Goal: Task Accomplishment & Management: Manage account settings

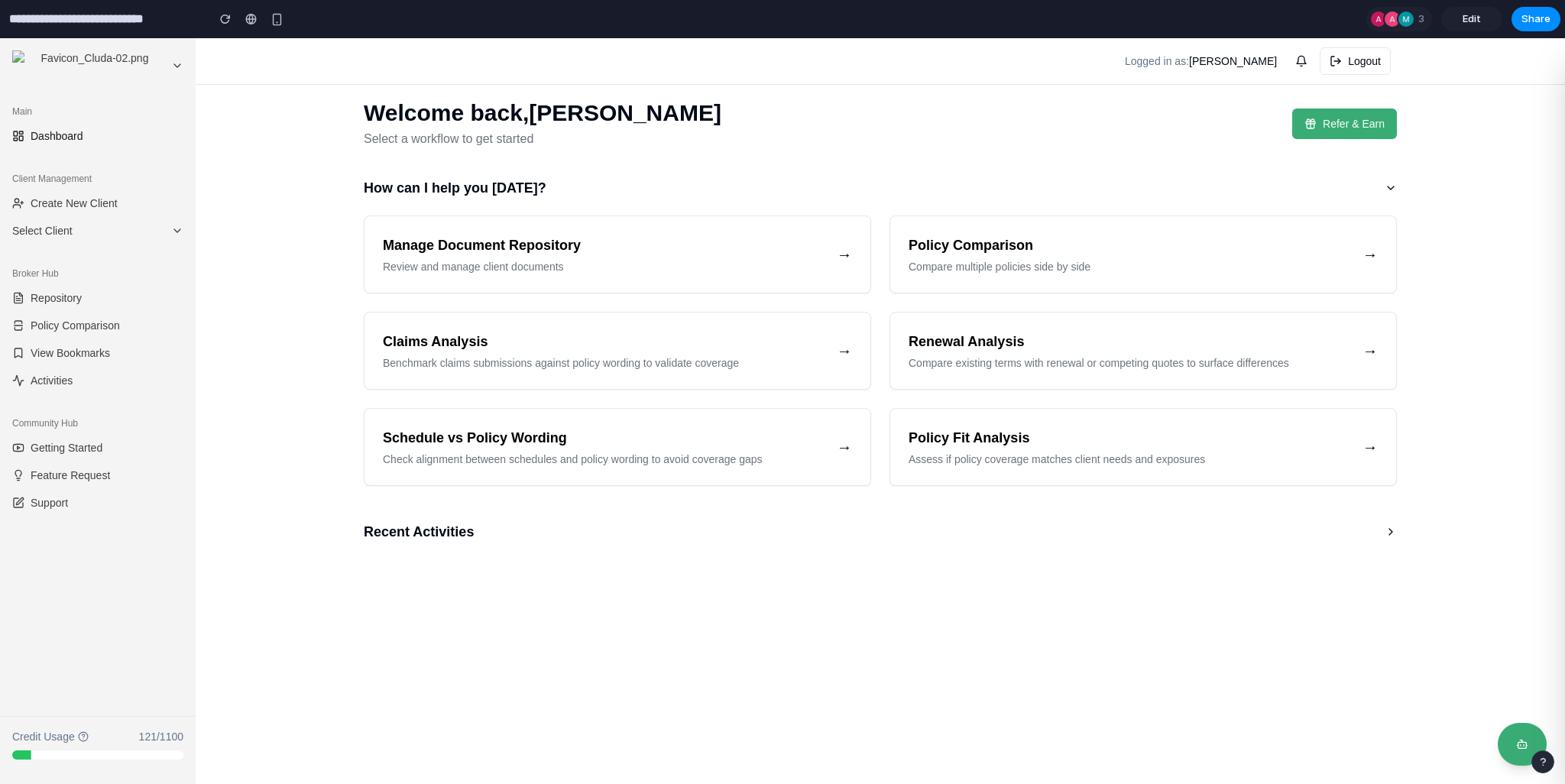
click at [813, 660] on main "Welcome back, [PERSON_NAME] Select a workflow to get started Refer & Earn How c…" at bounding box center [880, 411] width 1369 height 746
click at [98, 234] on span "Select Client" at bounding box center [88, 230] width 153 height 15
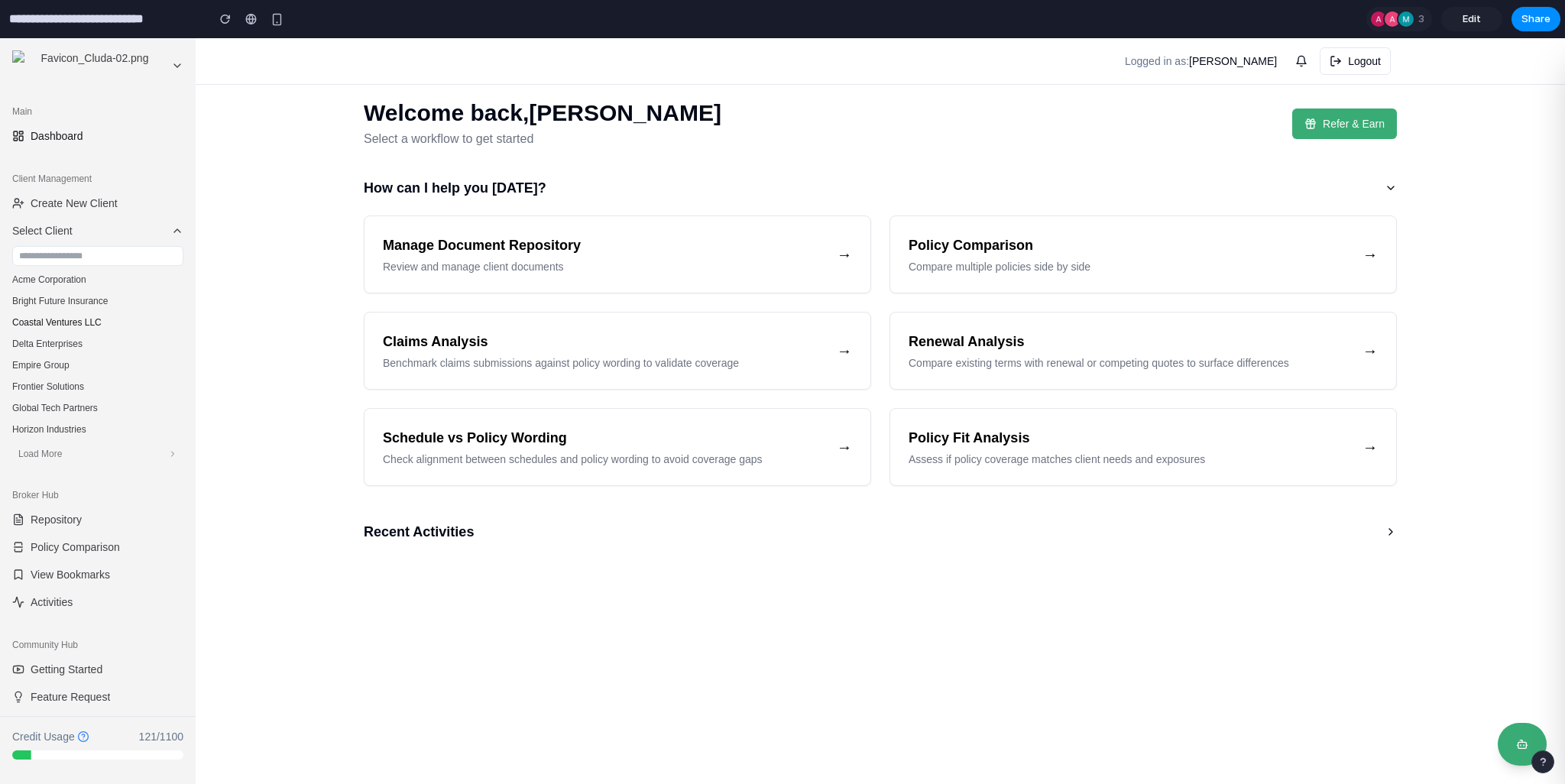
click at [82, 325] on button "Coastal Ventures LLC" at bounding box center [98, 322] width 183 height 21
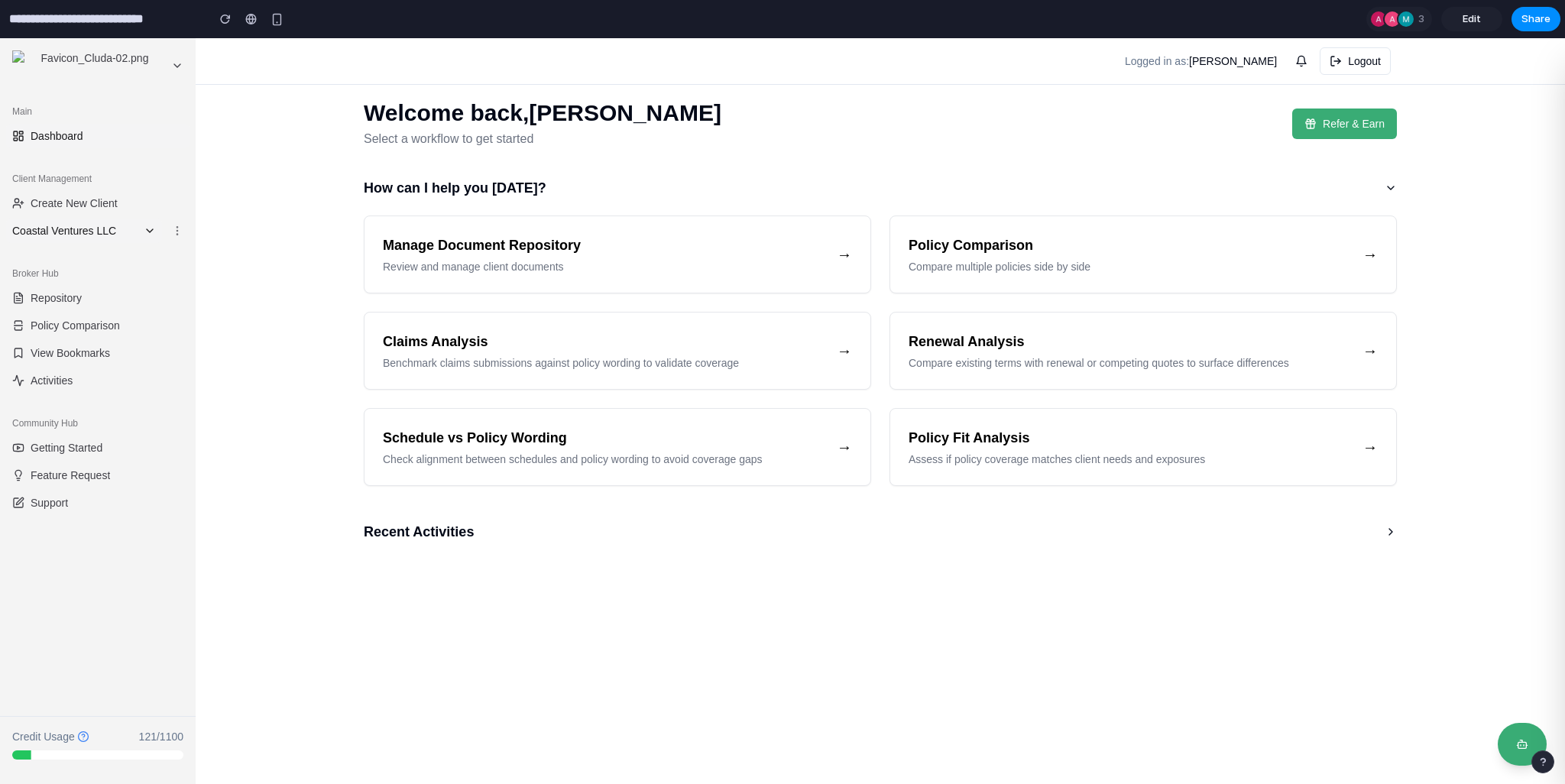
click at [150, 231] on icon at bounding box center [150, 230] width 6 height 3
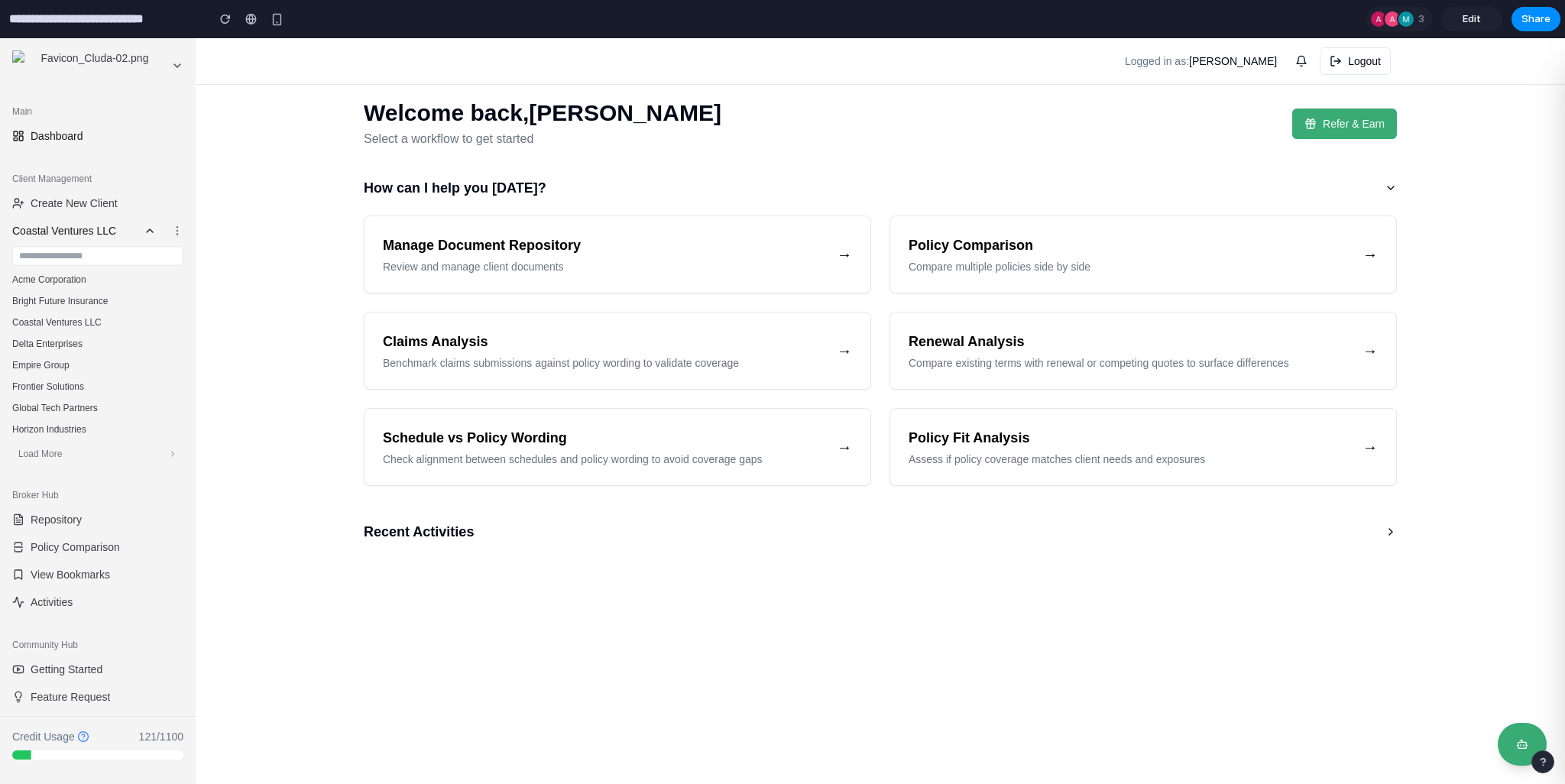
click at [144, 231] on icon at bounding box center [149, 230] width 12 height 12
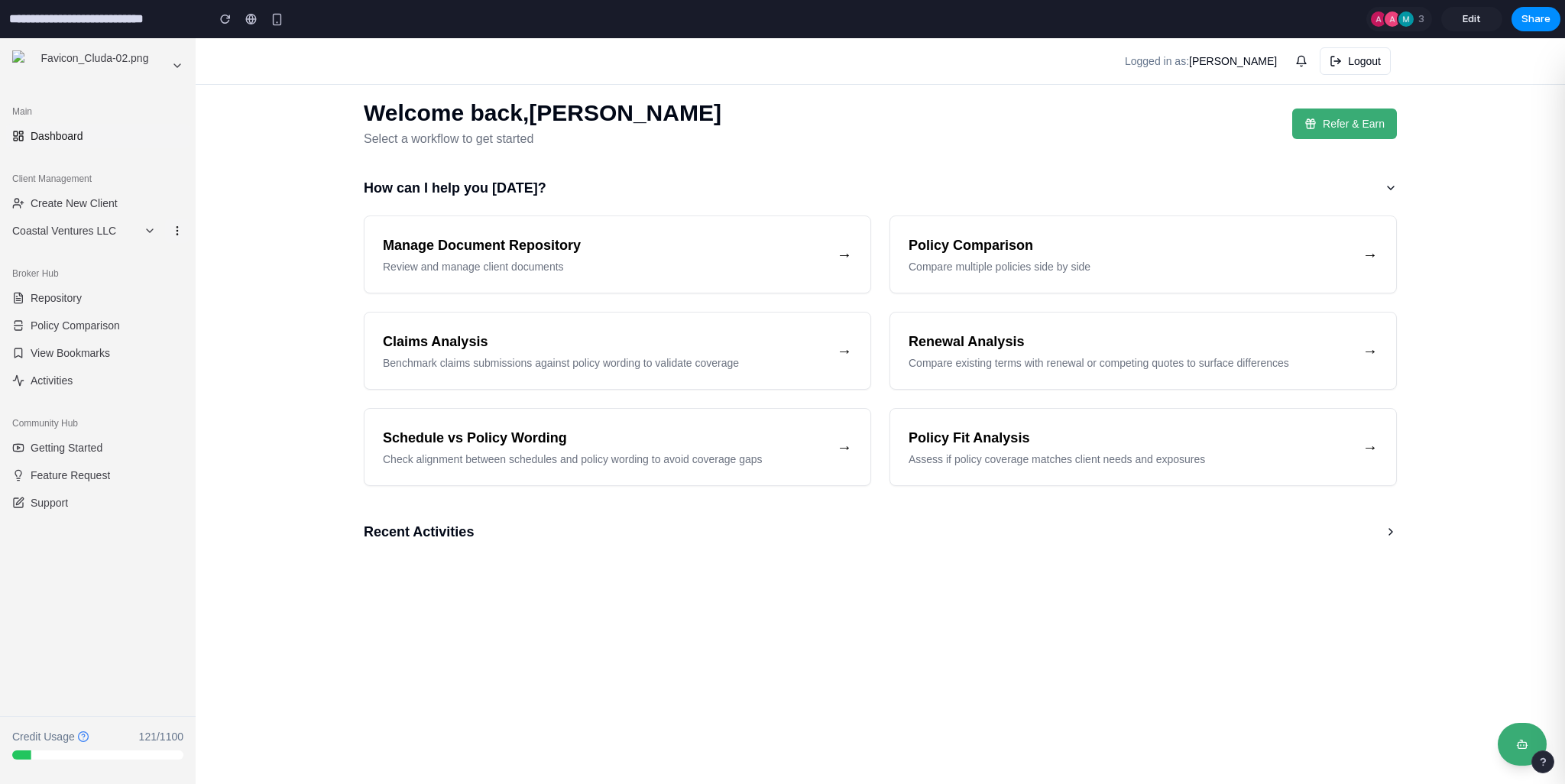
click at [177, 230] on circle at bounding box center [176, 230] width 1 height 1
click at [151, 252] on button "Edit" at bounding box center [140, 259] width 97 height 24
click at [176, 230] on icon at bounding box center [177, 230] width 12 height 12
click at [138, 263] on button "Edit" at bounding box center [140, 259] width 97 height 24
click at [84, 205] on span "Create New Client" at bounding box center [74, 203] width 87 height 15
